Goal: Task Accomplishment & Management: Manage account settings

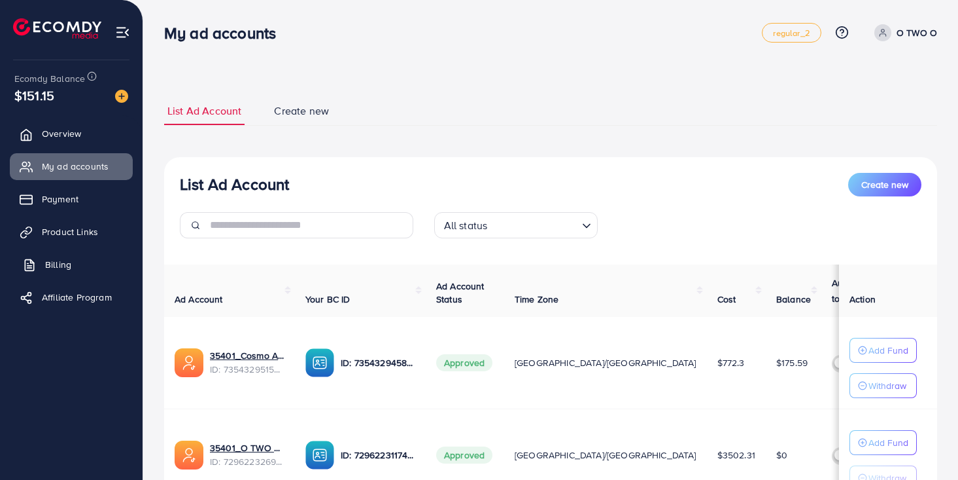
click at [84, 263] on link "Billing" at bounding box center [71, 264] width 123 height 26
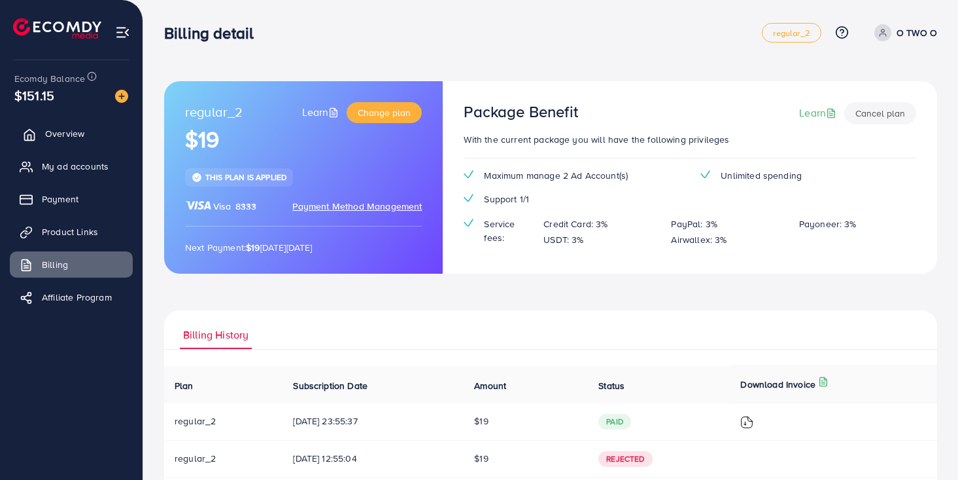
click at [73, 133] on span "Overview" at bounding box center [64, 133] width 39 height 13
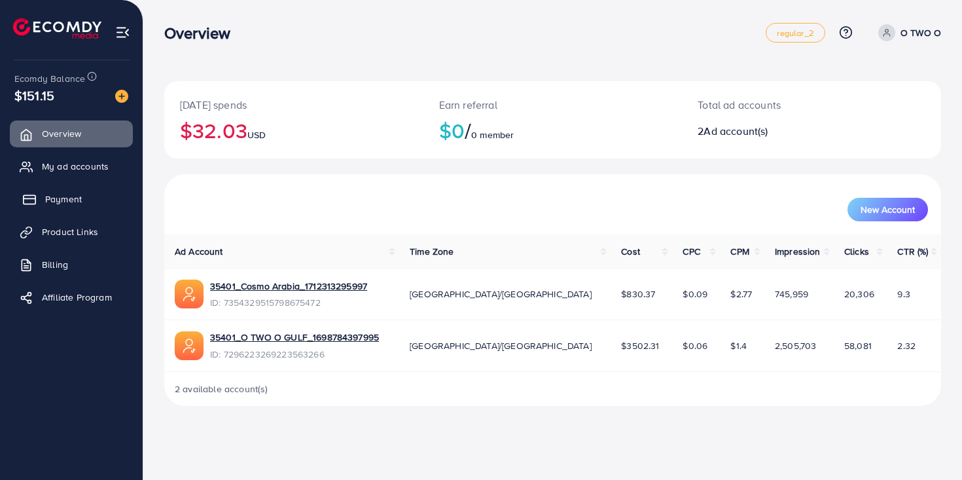
click at [73, 201] on span "Payment" at bounding box center [63, 198] width 37 height 13
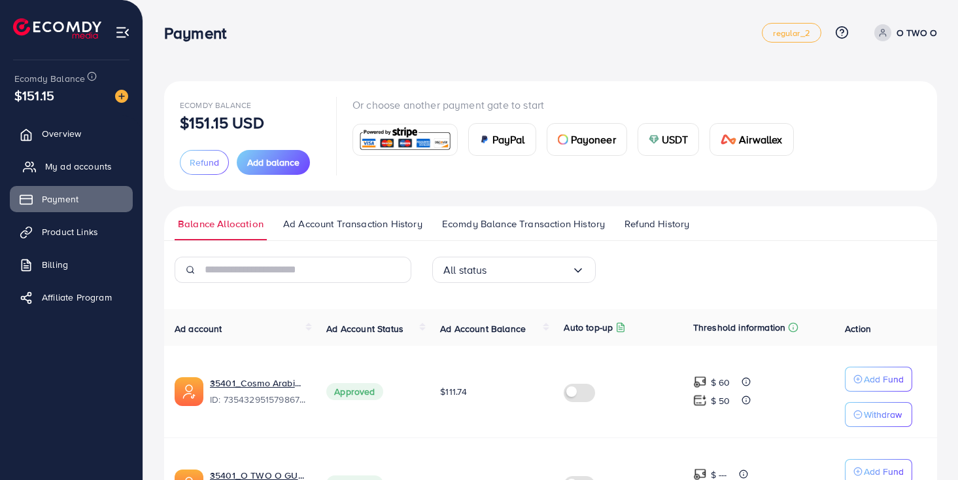
click at [89, 169] on span "My ad accounts" at bounding box center [78, 166] width 67 height 13
